Goal: Task Accomplishment & Management: Manage account settings

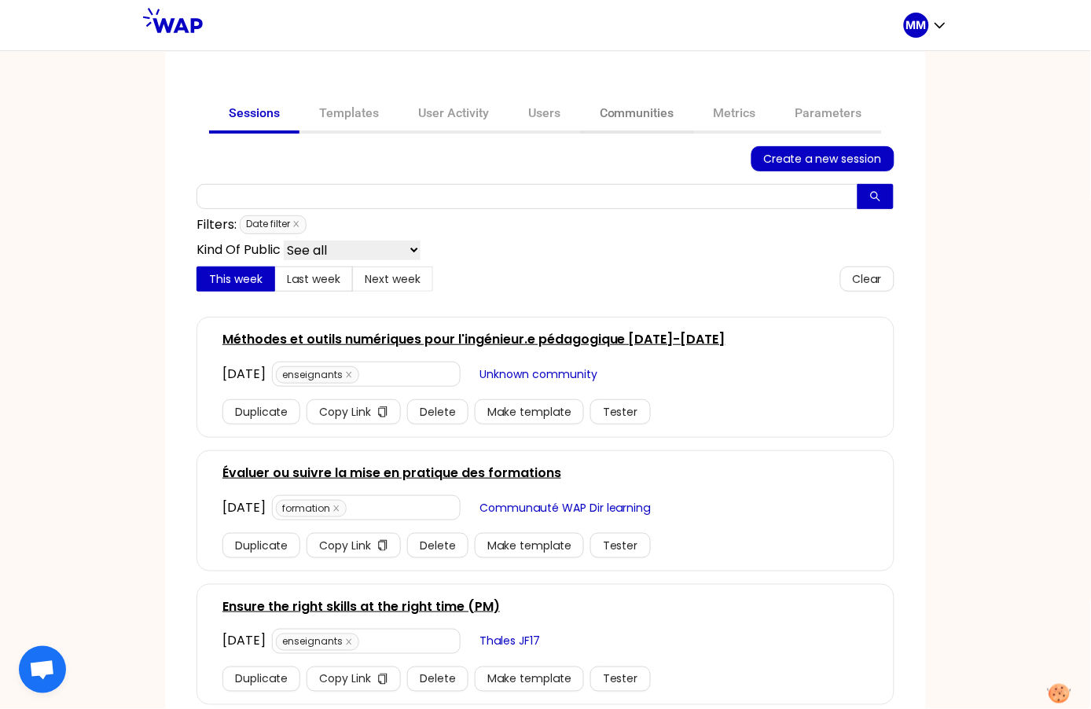
click at [656, 116] on link "Communities" at bounding box center [637, 115] width 114 height 38
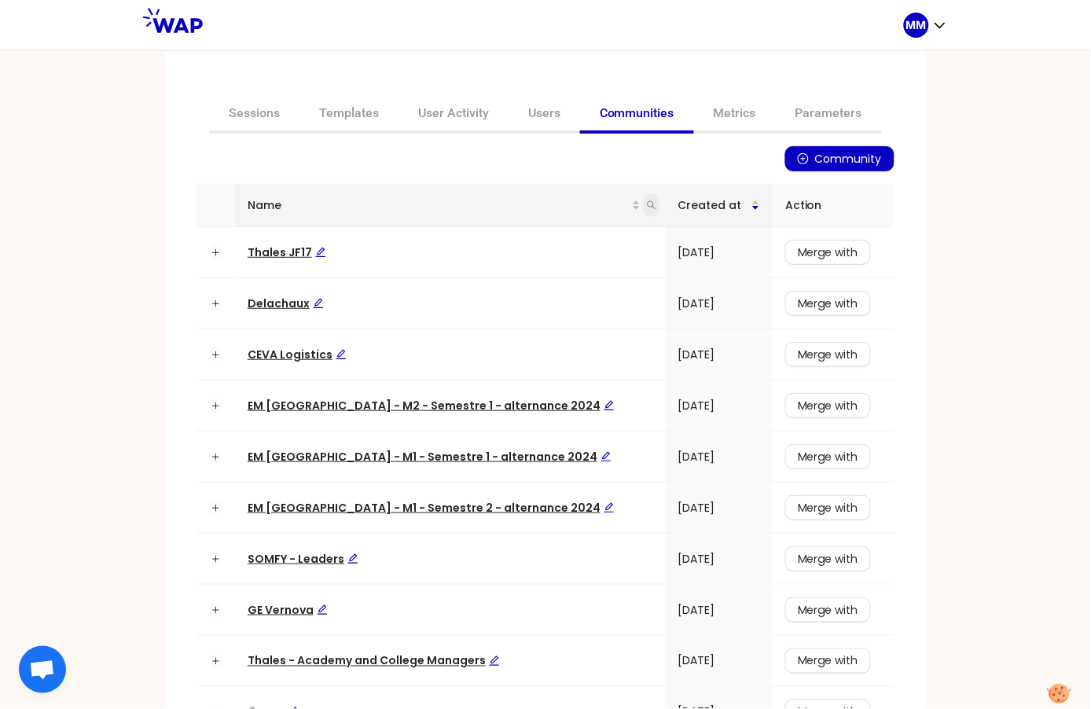
click at [647, 204] on icon "search" at bounding box center [651, 204] width 9 height 9
click at [354, 176] on div "Community Name Created at Action Thales JF17 04/09/2025 Merge with Delachaux 05…" at bounding box center [546, 467] width 698 height 642
click at [259, 107] on link "Sessions" at bounding box center [254, 115] width 90 height 38
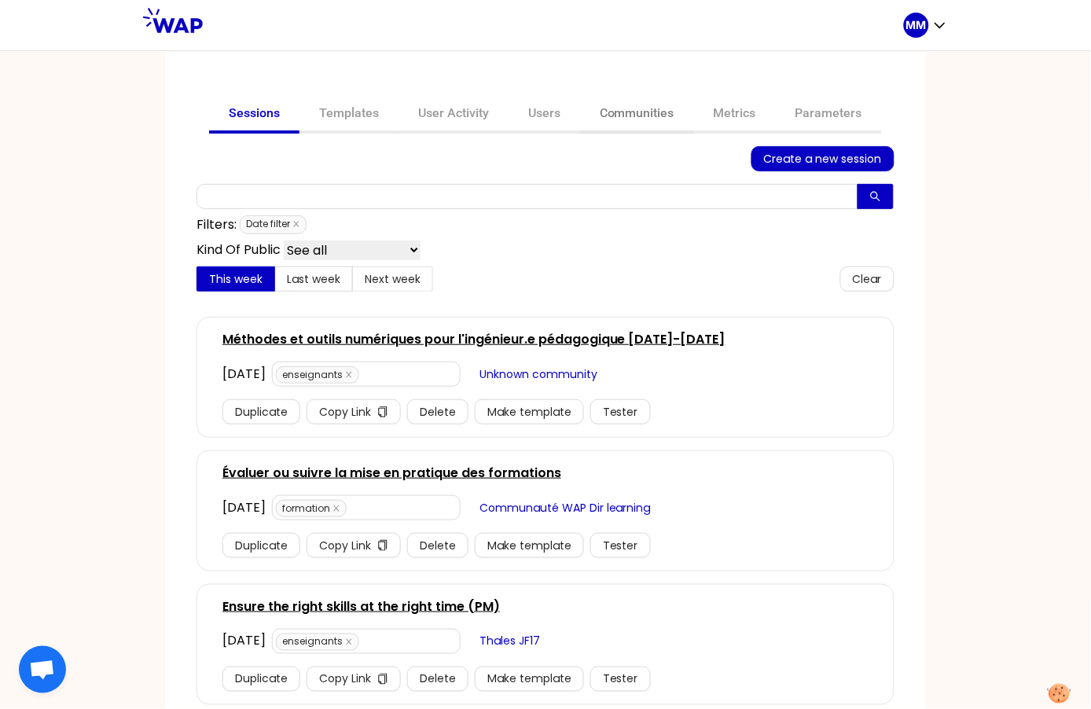
click at [584, 111] on link "Communities" at bounding box center [637, 115] width 114 height 38
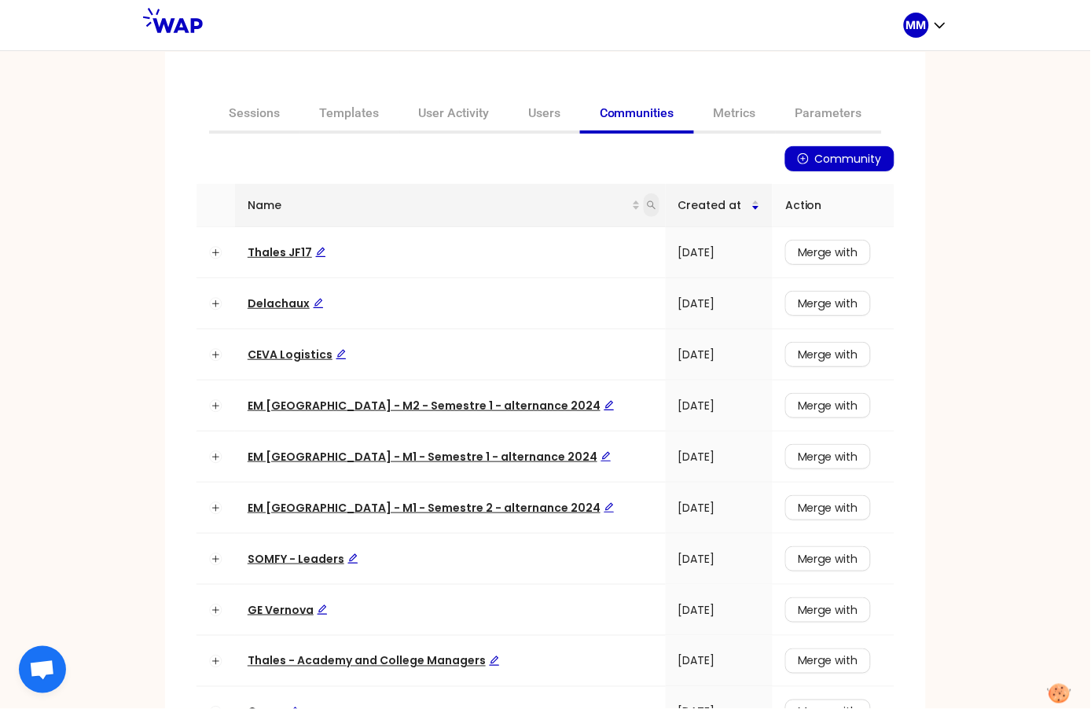
click at [647, 205] on icon "search" at bounding box center [651, 204] width 9 height 9
type input "repéré"
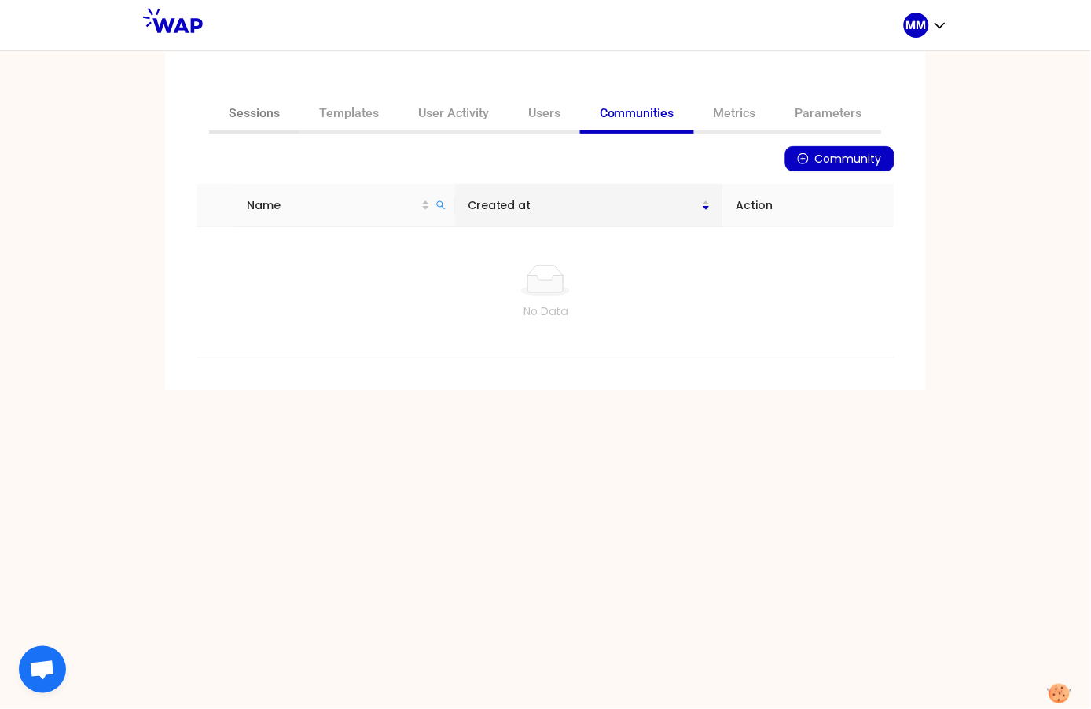
click at [281, 110] on link "Sessions" at bounding box center [254, 115] width 90 height 38
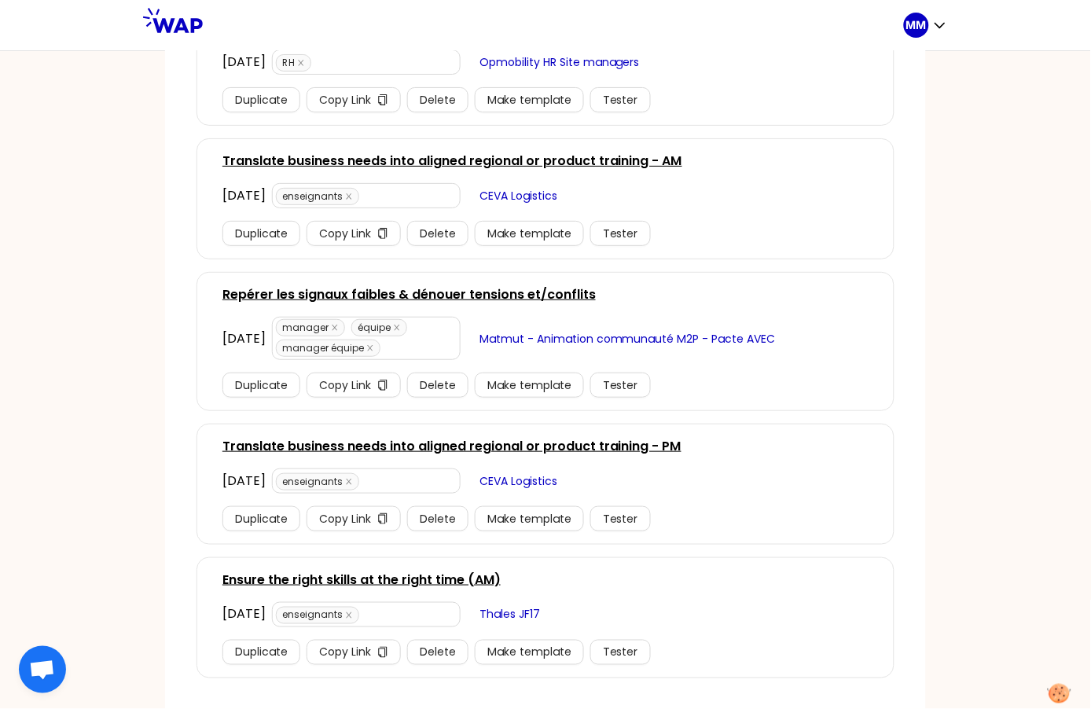
scroll to position [727, 0]
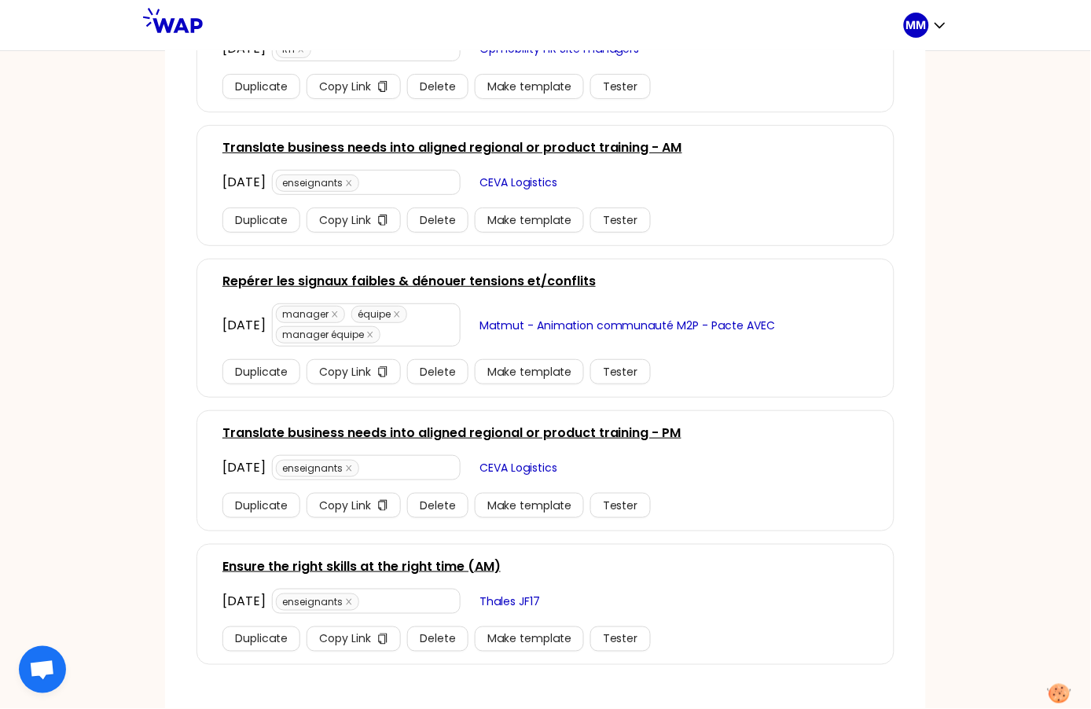
click at [405, 279] on link "Repérer les signaux faibles & dénouer tensions et/conflits" at bounding box center [408, 281] width 373 height 19
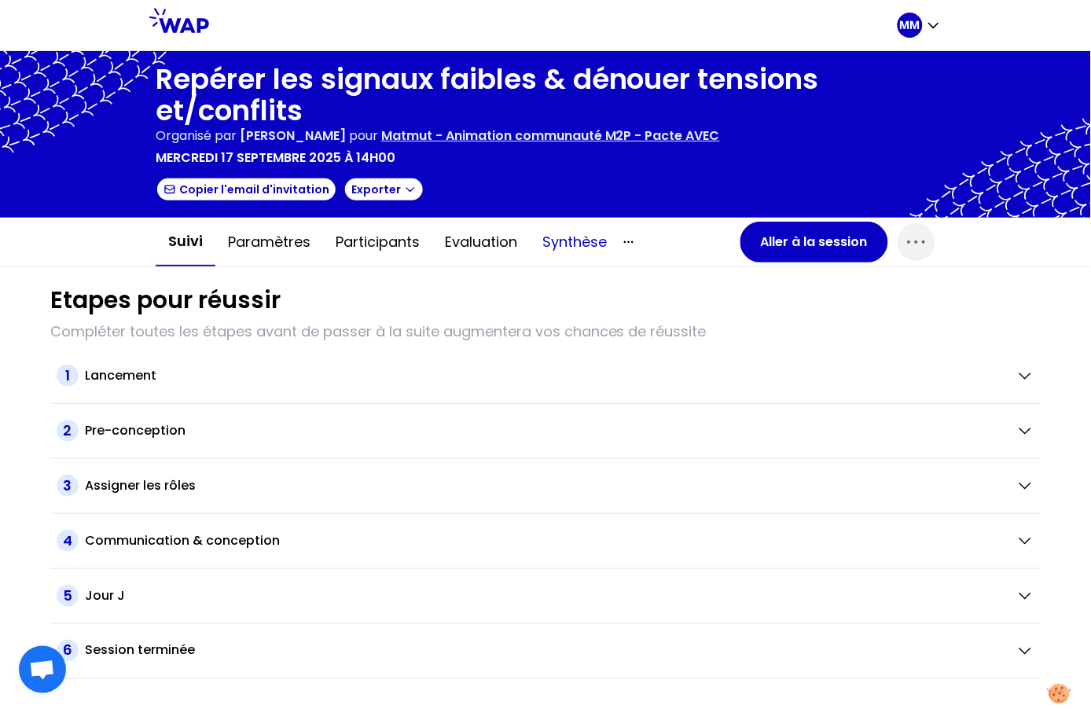
click at [567, 237] on button "Synthèse" at bounding box center [575, 242] width 90 height 47
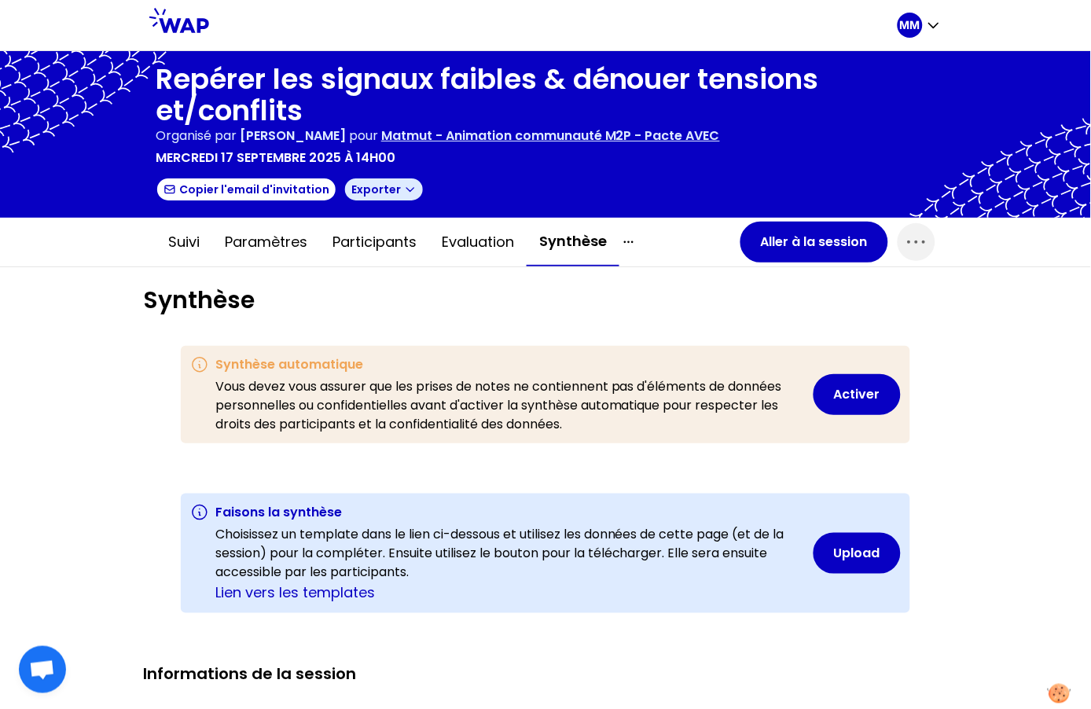
click at [356, 183] on button "Exporter" at bounding box center [384, 189] width 81 height 25
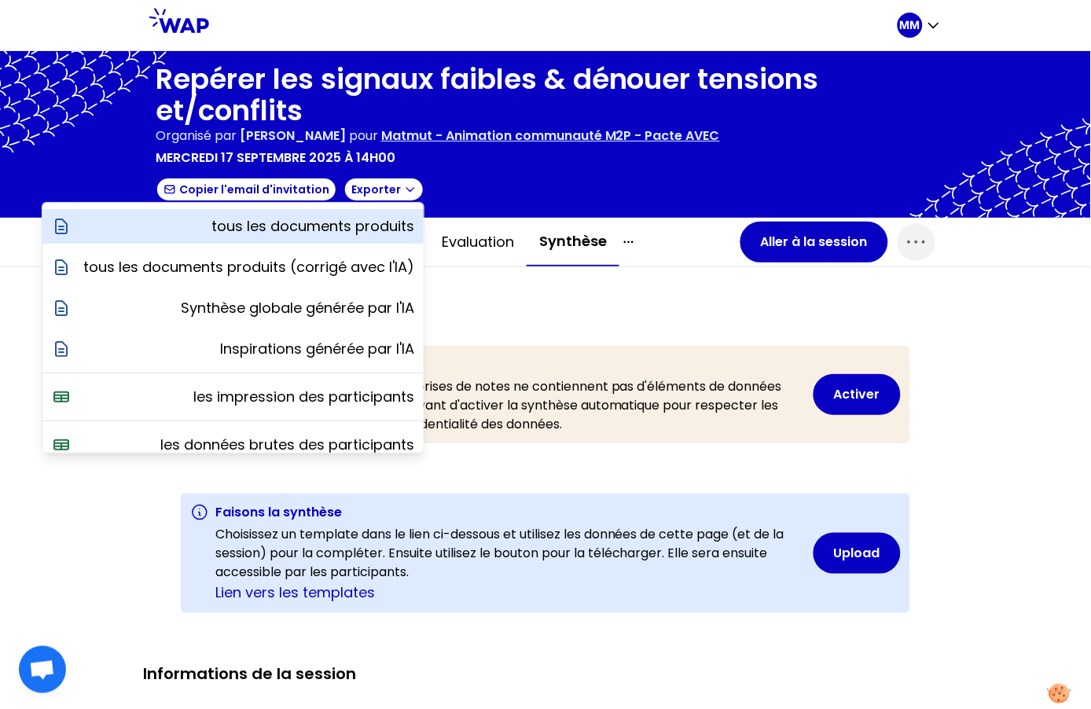
click at [329, 230] on p "tous les documents produits" at bounding box center [312, 226] width 203 height 22
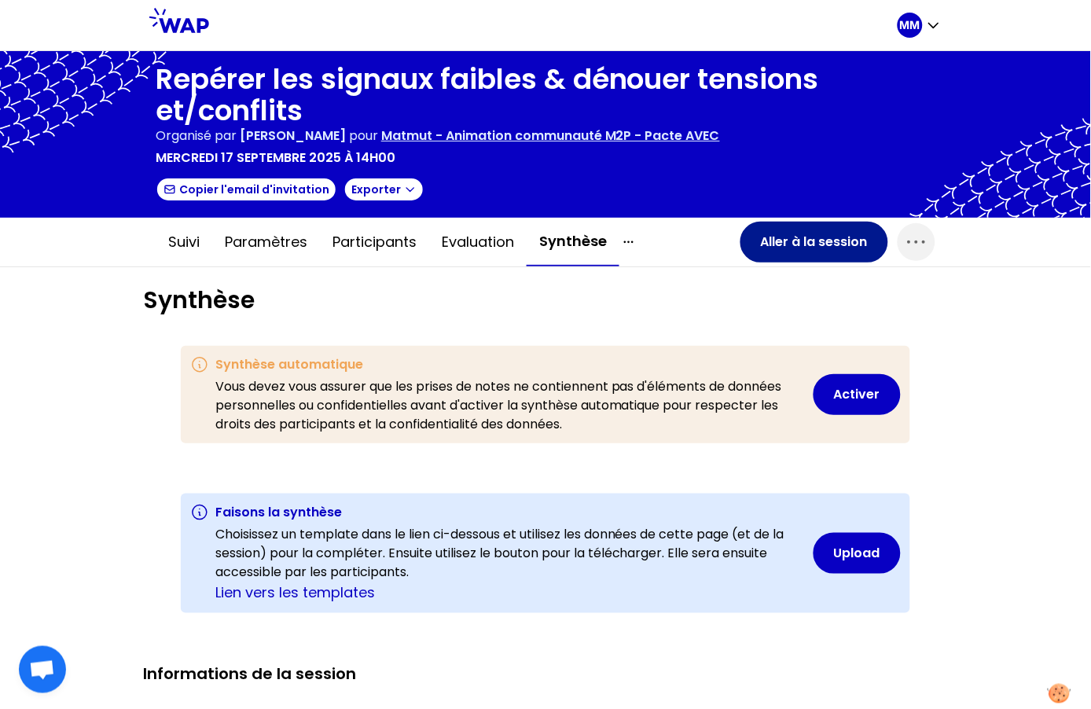
click at [785, 243] on button "Aller à la session" at bounding box center [814, 242] width 148 height 41
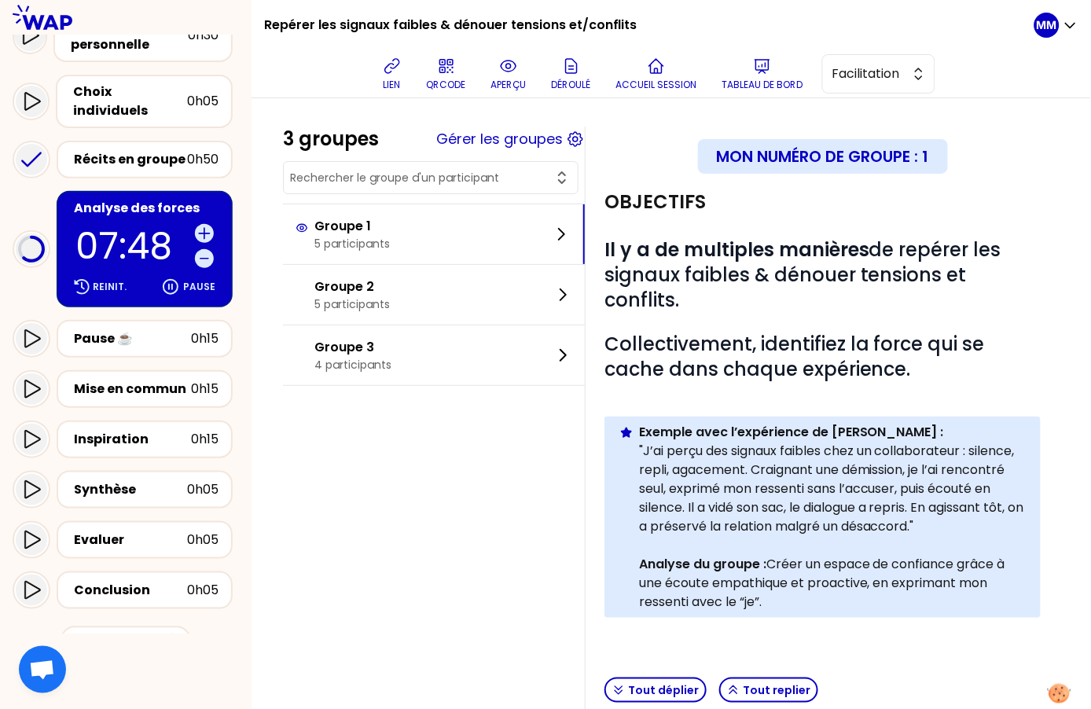
scroll to position [193, 0]
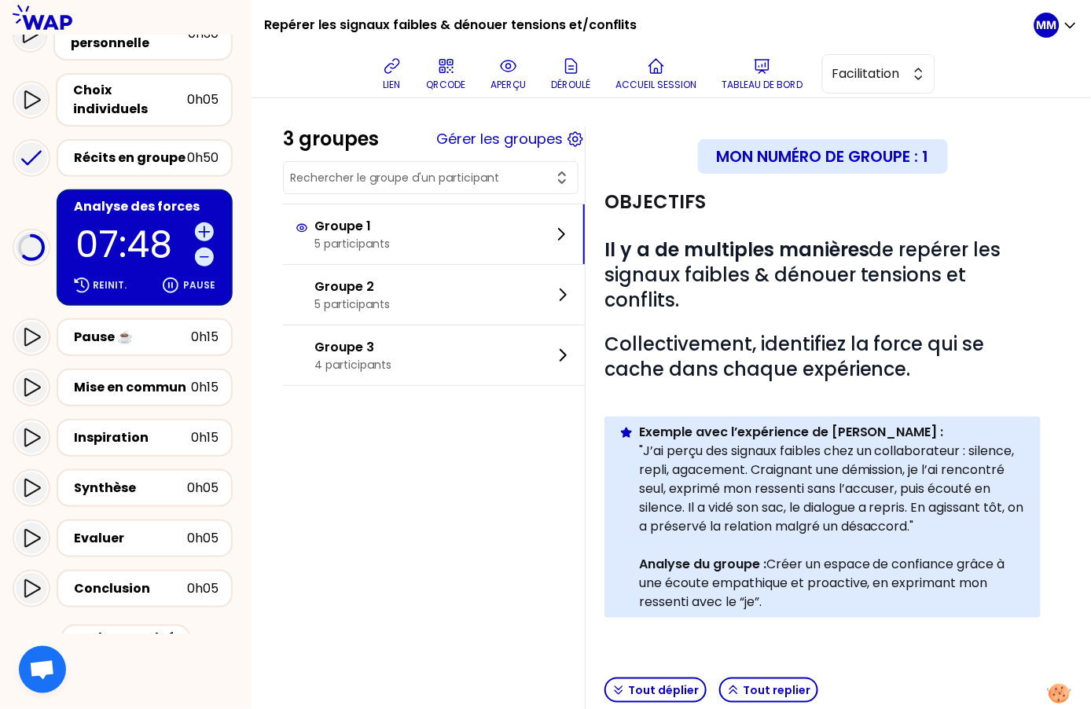
drag, startPoint x: 157, startPoint y: 467, endPoint x: 212, endPoint y: 441, distance: 60.8
click at [157, 479] on div "Synthèse" at bounding box center [130, 488] width 113 height 19
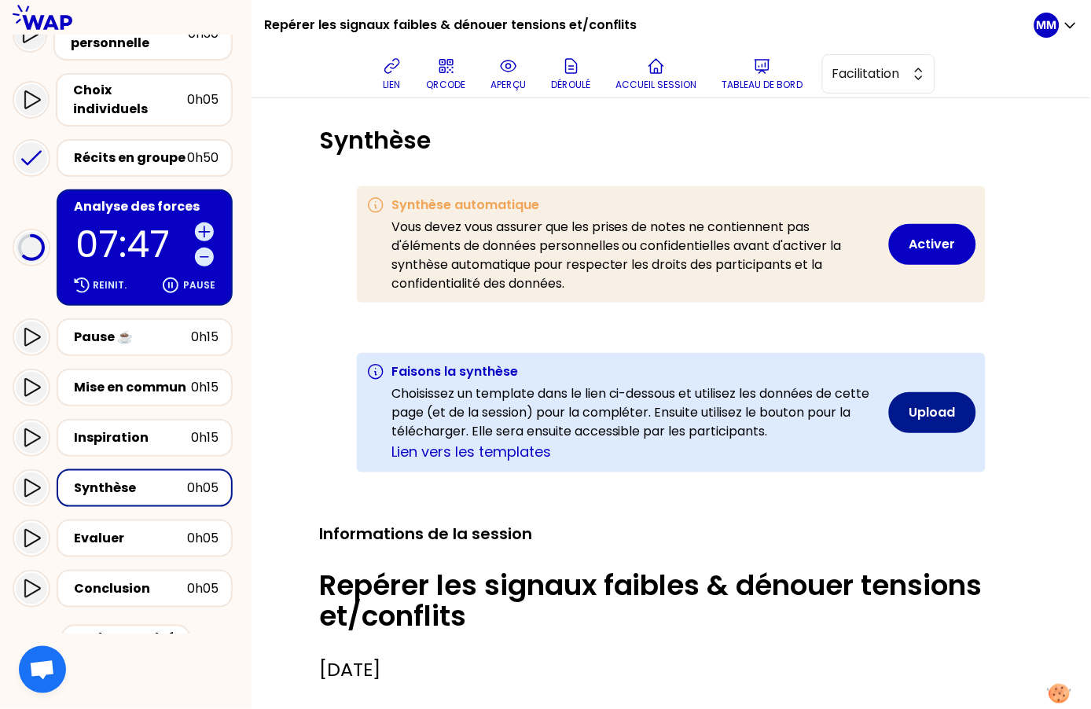
click at [949, 414] on button "Upload" at bounding box center [932, 412] width 87 height 41
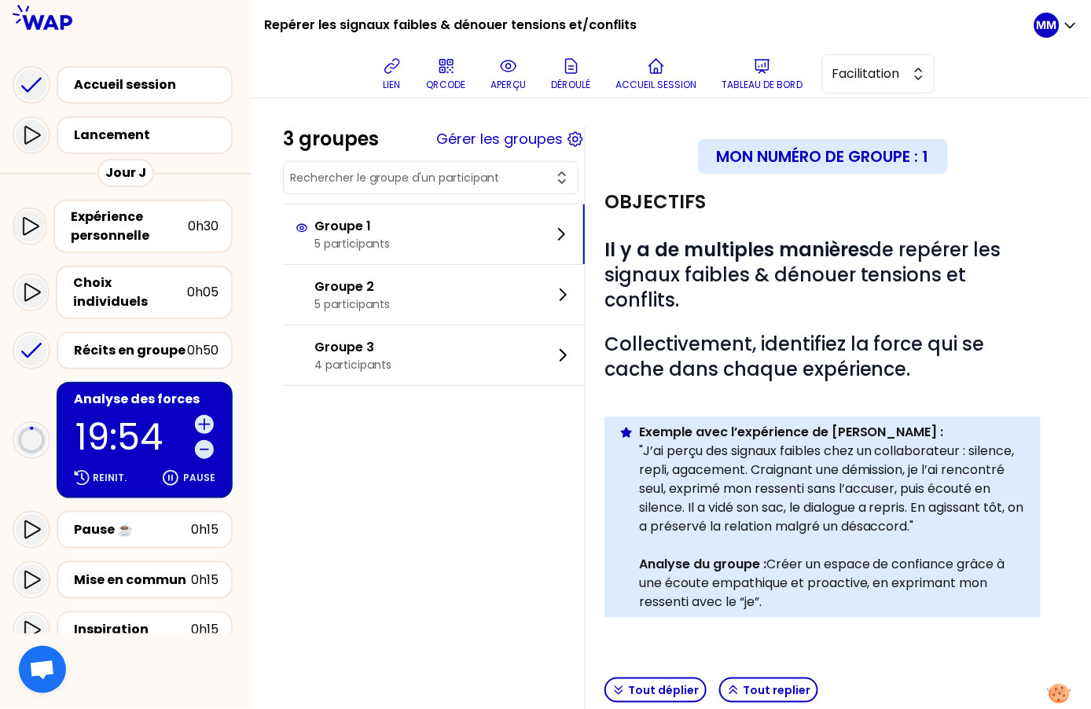
click at [351, 23] on h1 "Repérer les signaux faibles & dénouer tensions et/conflits" at bounding box center [450, 25] width 373 height 50
copy div "Repérer les signaux faibles & dénouer tensions et/conflits"
click at [372, 26] on h1 "Repérer les signaux faibles & dénouer tensions et/conflits" at bounding box center [450, 25] width 373 height 50
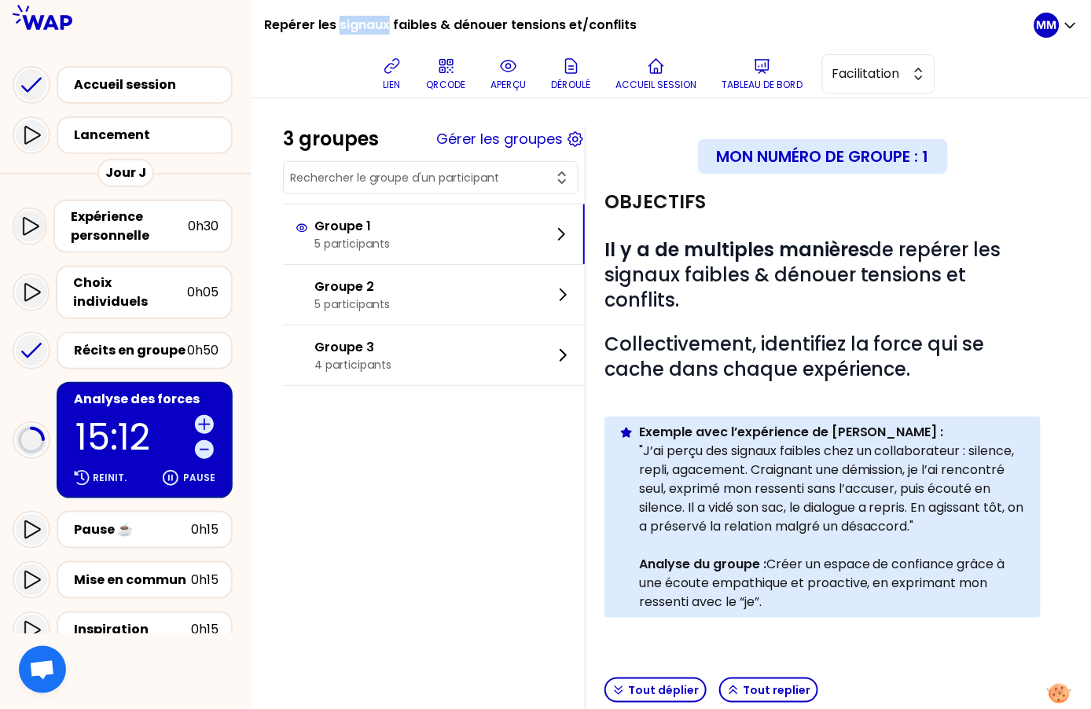
click at [372, 26] on h1 "Repérer les signaux faibles & dénouer tensions et/conflits" at bounding box center [450, 25] width 373 height 50
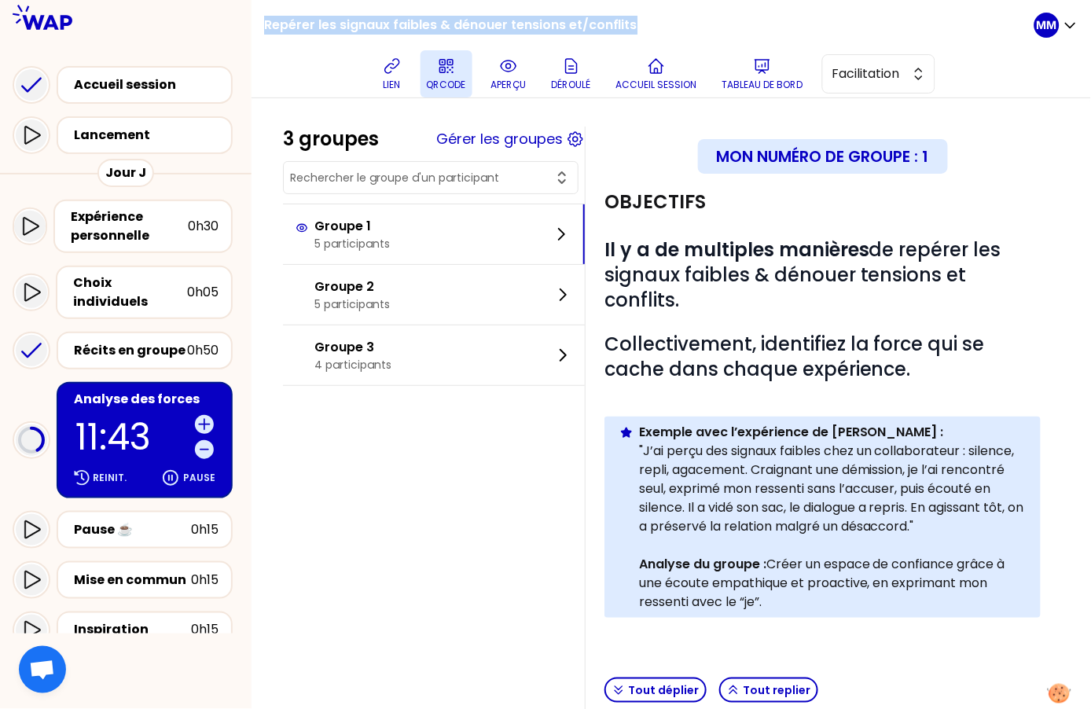
click at [397, 73] on icon at bounding box center [392, 66] width 19 height 19
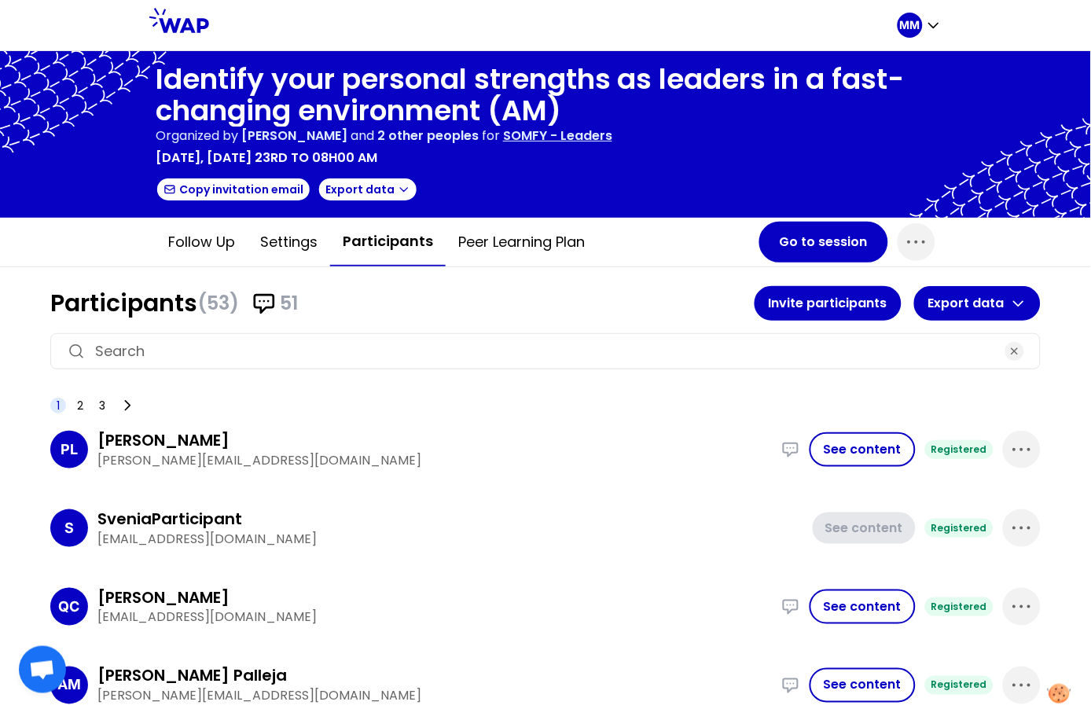
click at [595, 134] on p "SOMFY - Leaders" at bounding box center [557, 136] width 109 height 19
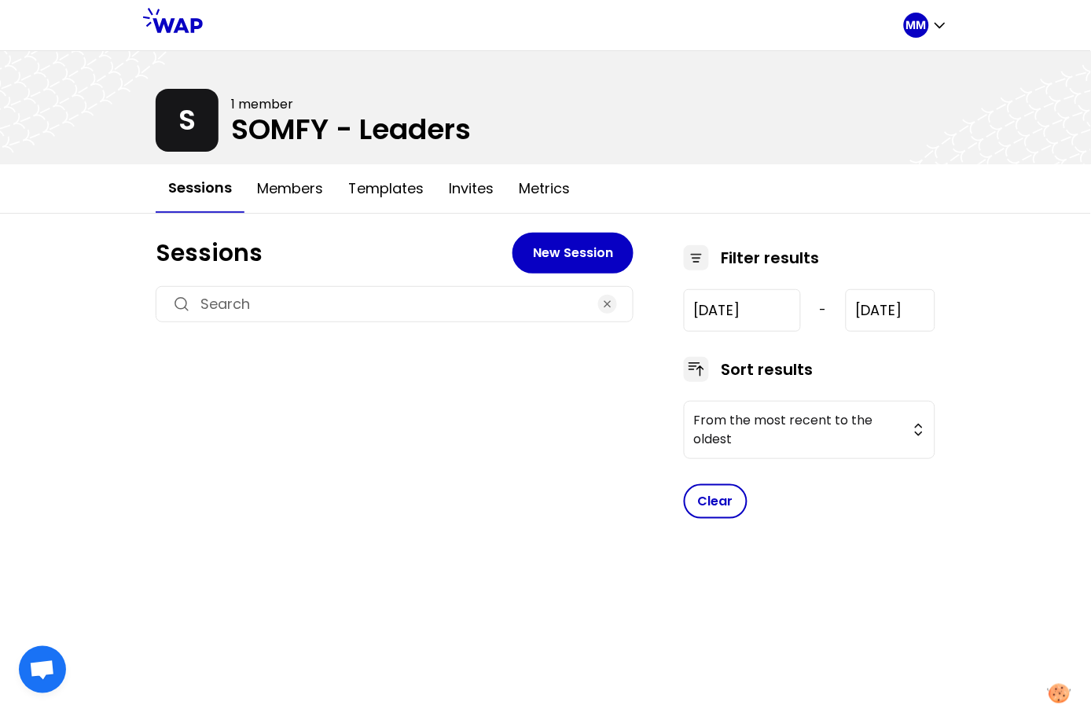
type input "[DATE]"
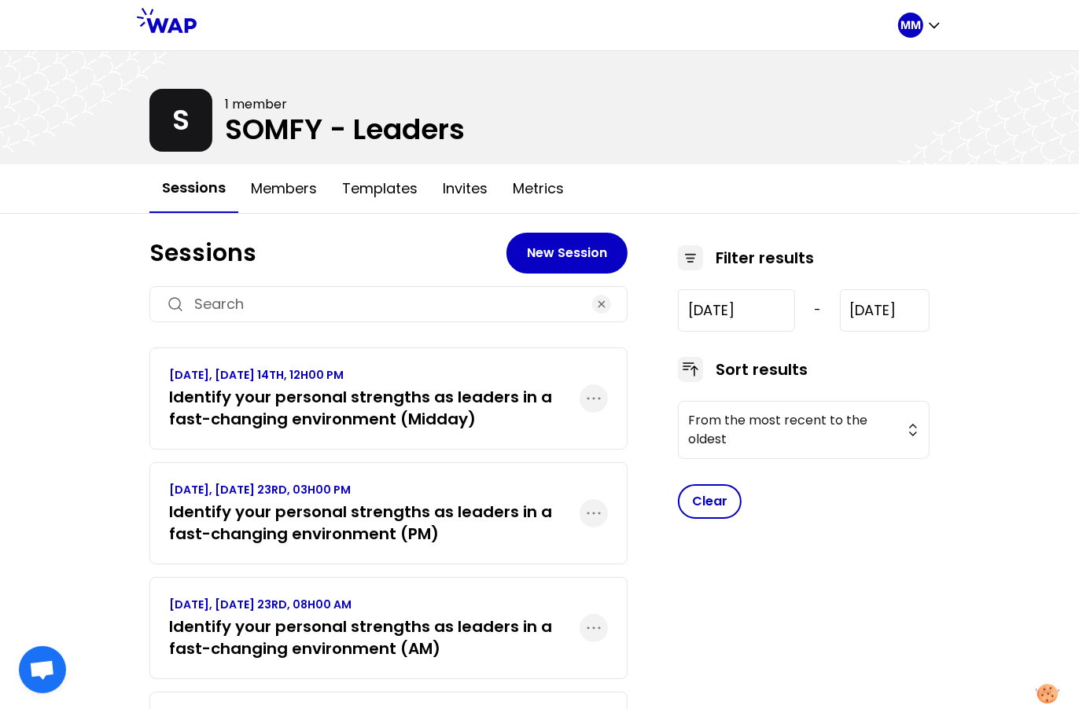
click at [424, 412] on h3 "Identify your personal strengths as leaders in a fast-changing environment (Mid…" at bounding box center [374, 408] width 410 height 44
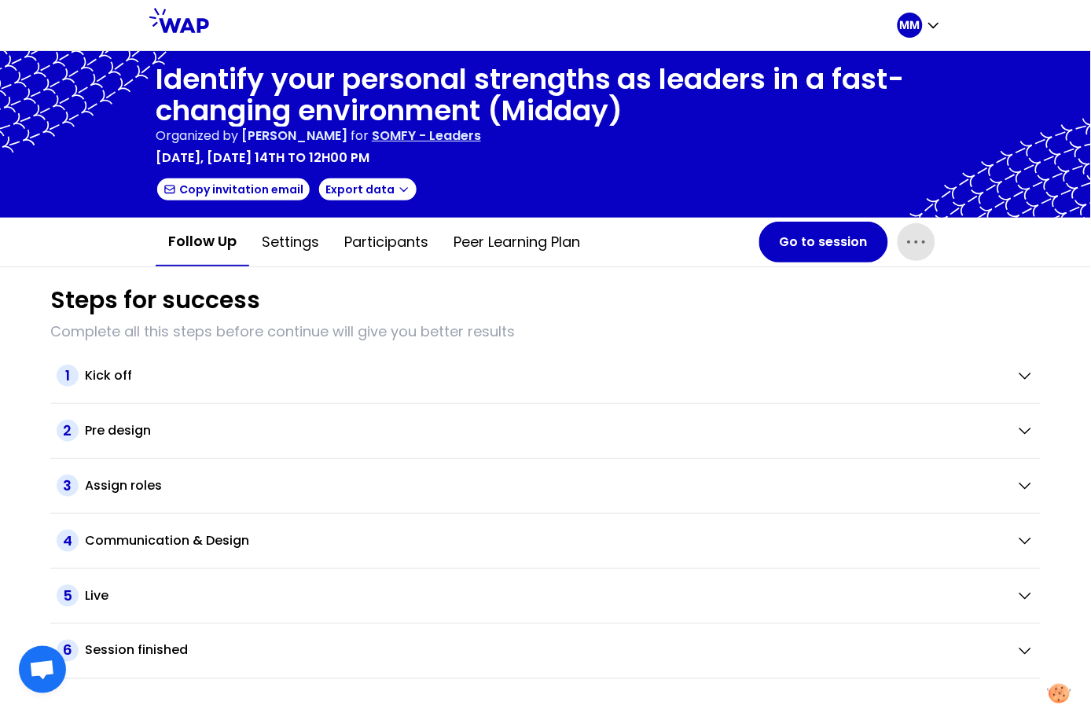
click at [925, 237] on icon "button" at bounding box center [916, 242] width 25 height 25
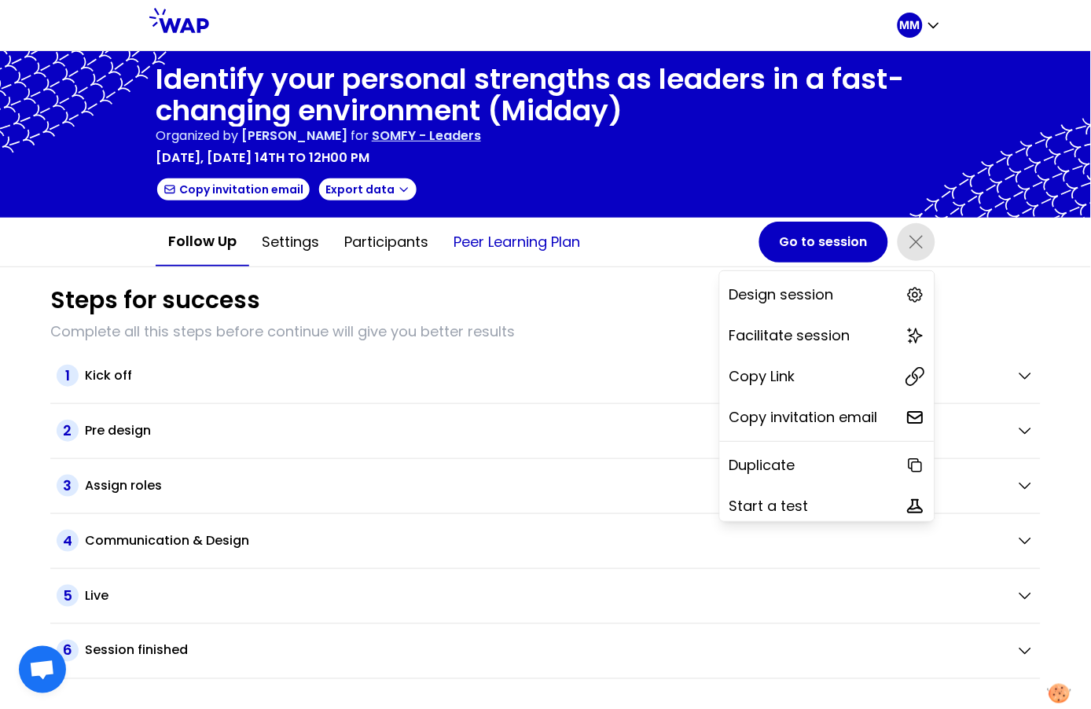
drag, startPoint x: 596, startPoint y: 304, endPoint x: 443, endPoint y: 255, distance: 161.1
click at [593, 302] on div "Steps for success" at bounding box center [545, 300] width 990 height 28
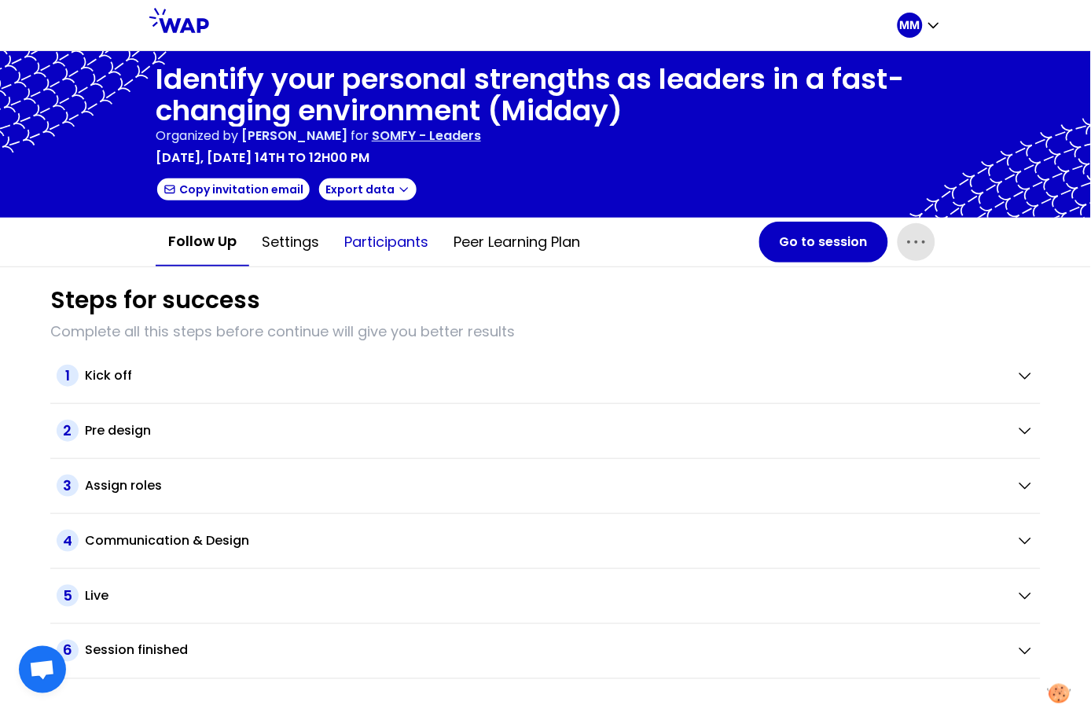
click at [410, 249] on button "Participants" at bounding box center [386, 242] width 109 height 47
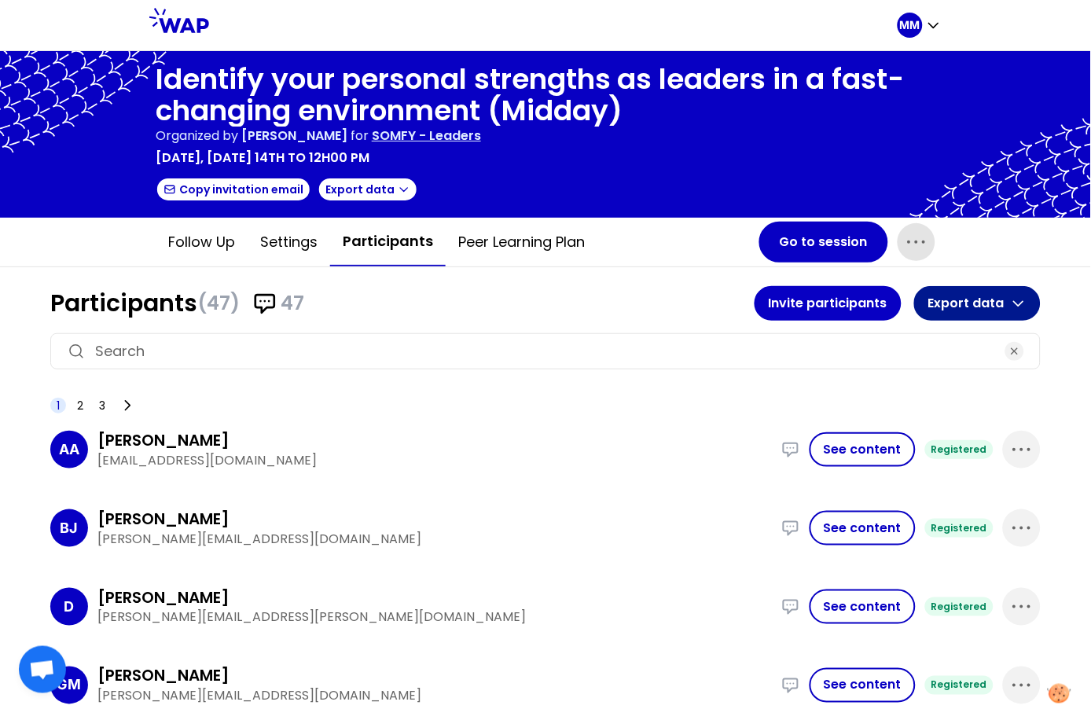
click at [979, 300] on button "Export data" at bounding box center [977, 303] width 127 height 35
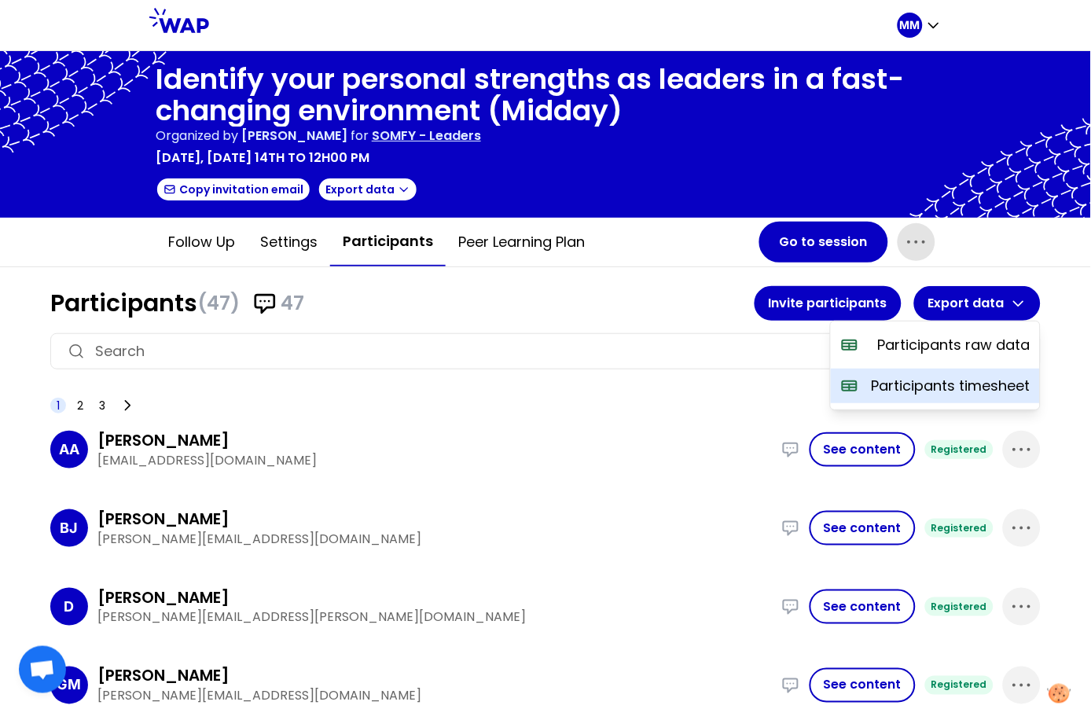
click at [944, 384] on p "Participants timesheet" at bounding box center [951, 386] width 159 height 22
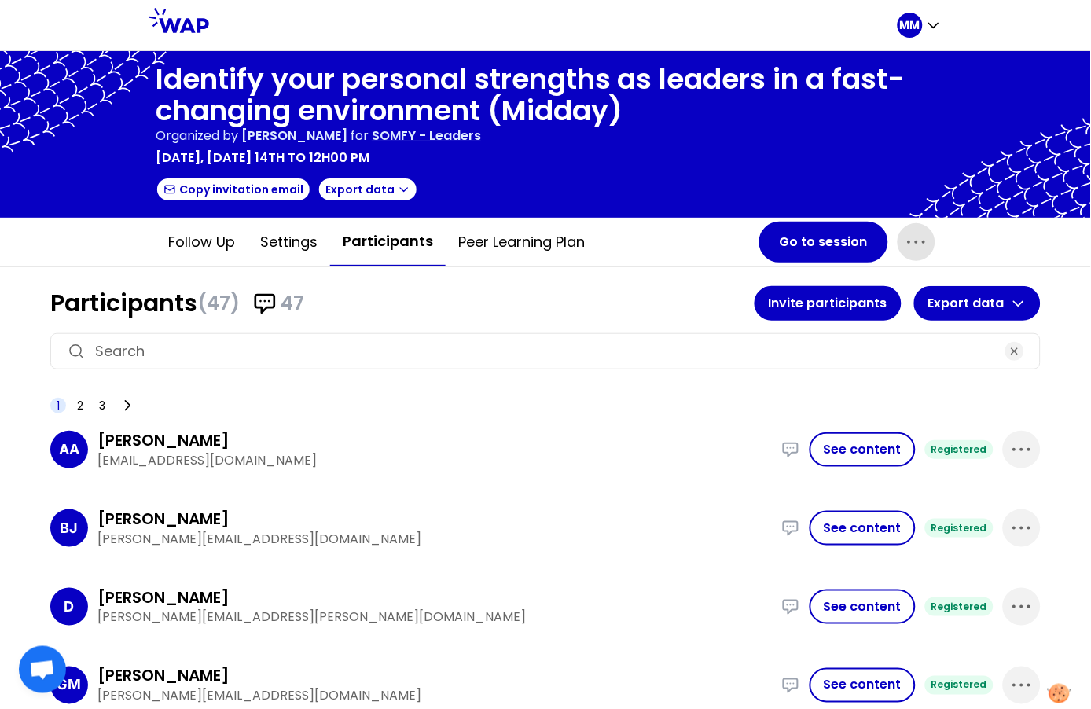
click at [481, 139] on p "SOMFY - Leaders" at bounding box center [426, 136] width 109 height 19
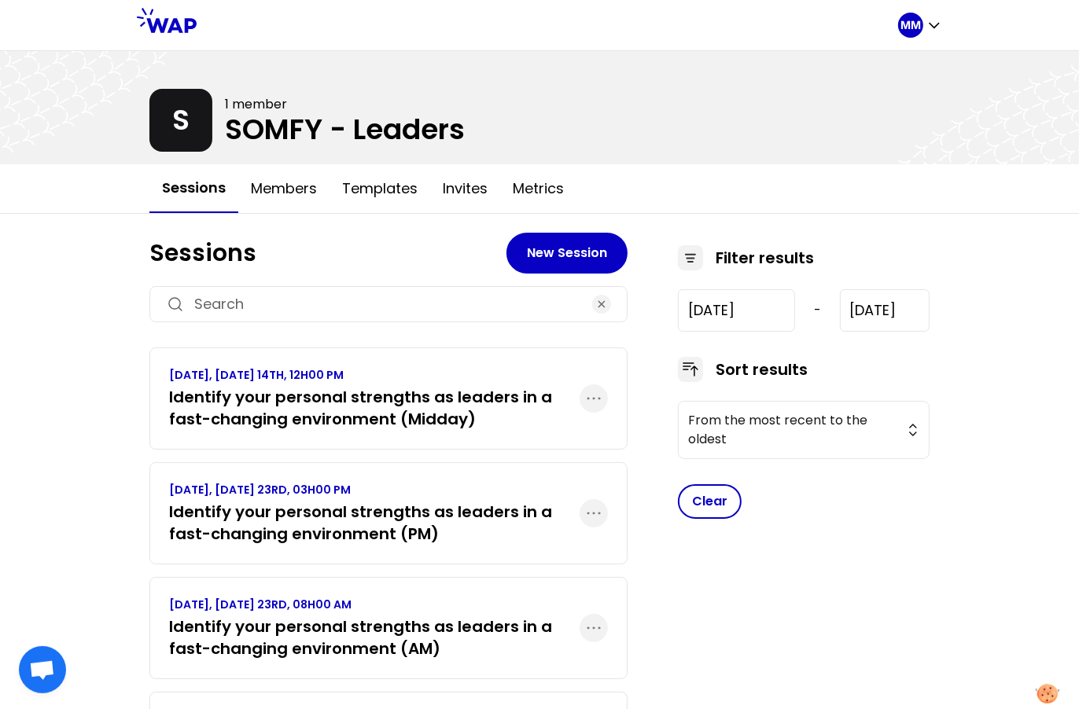
click at [419, 532] on h3 "Identify your personal strengths as leaders in a fast-changing environment (PM)" at bounding box center [374, 523] width 410 height 44
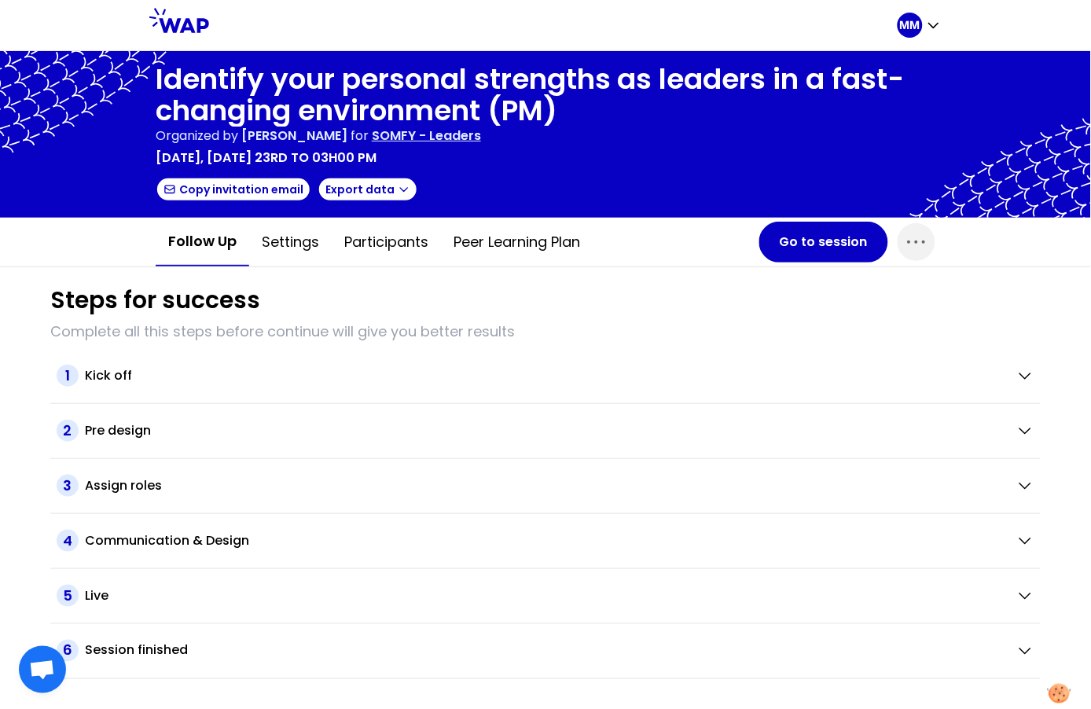
drag, startPoint x: 406, startPoint y: 236, endPoint x: 615, endPoint y: 280, distance: 212.9
click at [407, 237] on button "Participants" at bounding box center [386, 242] width 109 height 47
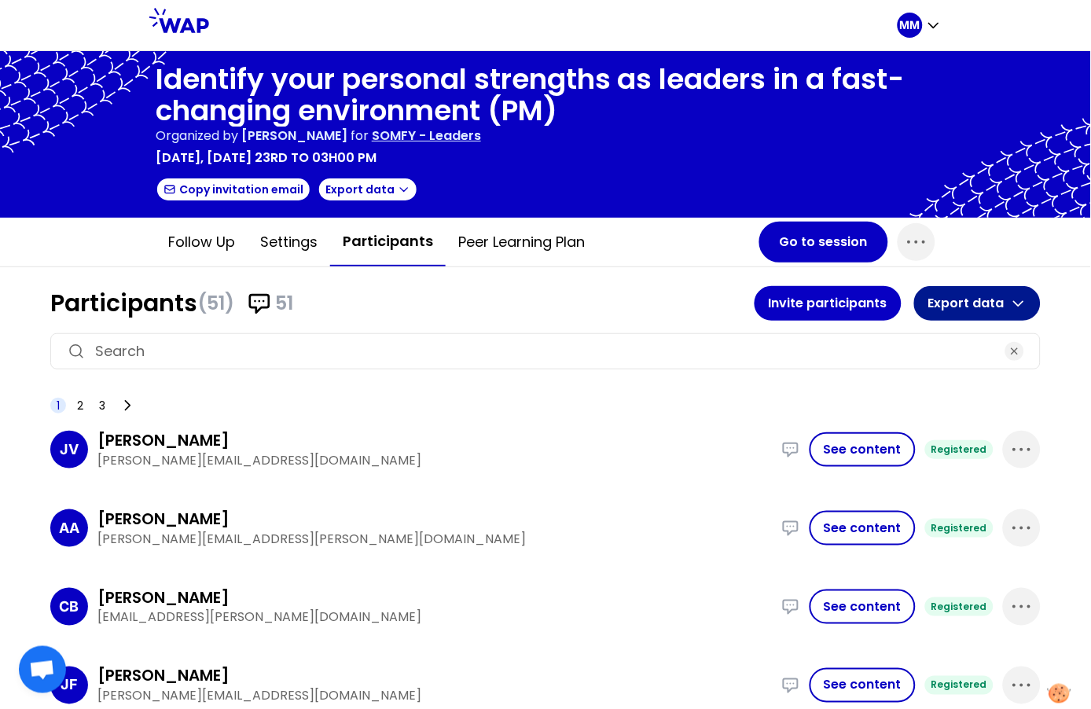
drag, startPoint x: 970, startPoint y: 303, endPoint x: 975, endPoint y: 313, distance: 11.3
click at [970, 303] on button "Export data" at bounding box center [977, 303] width 127 height 35
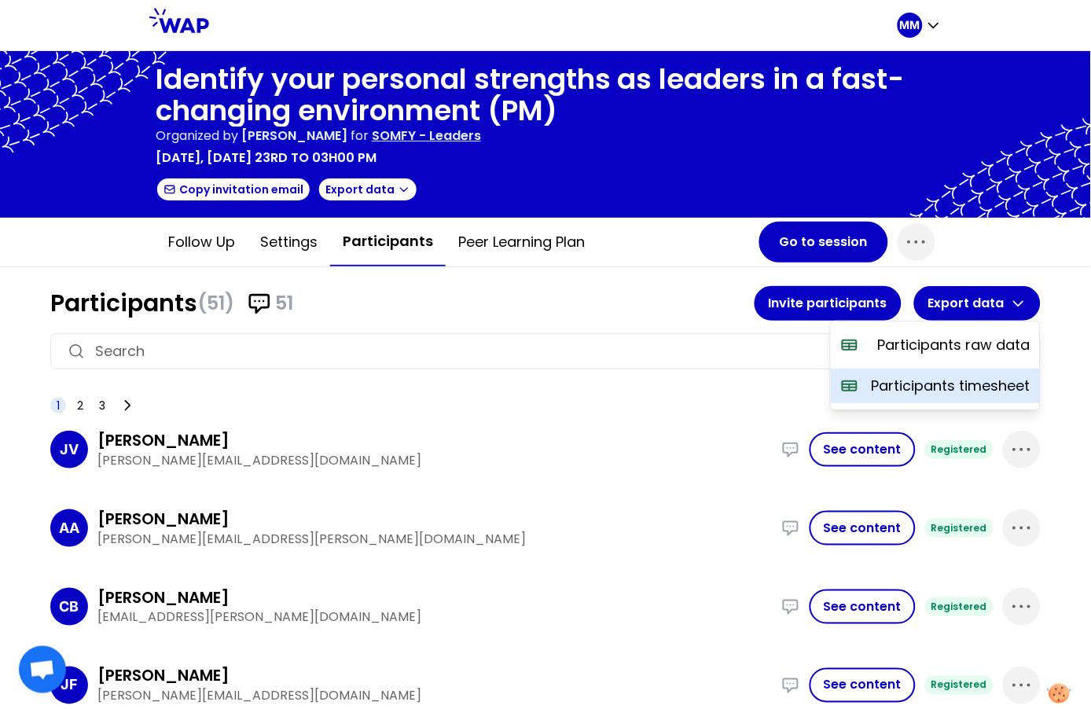
click at [939, 375] on p "Participants timesheet" at bounding box center [951, 386] width 159 height 22
